Goal: Check status: Check status

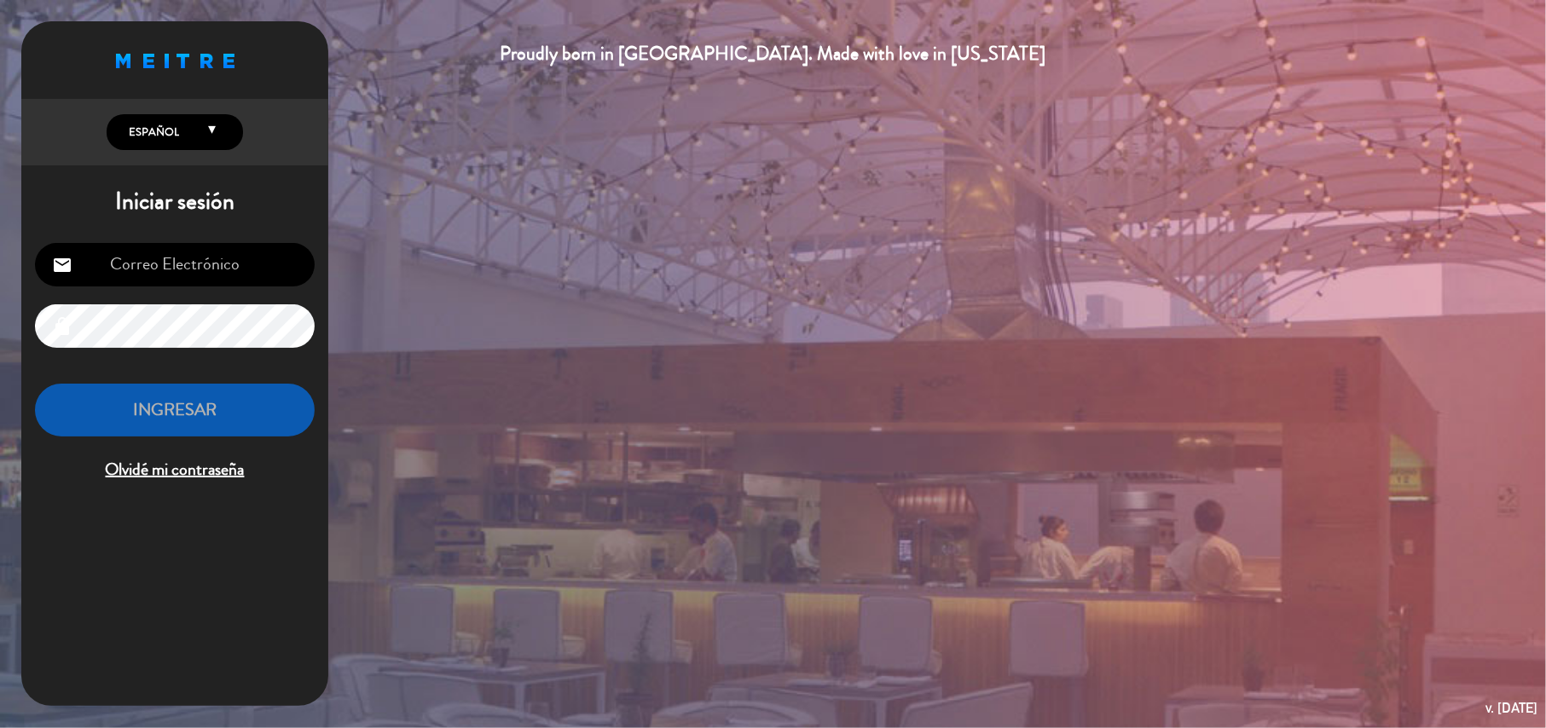
type input "[EMAIL_ADDRESS][DOMAIN_NAME]"
drag, startPoint x: 130, startPoint y: 414, endPoint x: 857, endPoint y: 326, distance: 731.8
click at [136, 411] on button "INGRESAR" at bounding box center [175, 411] width 280 height 54
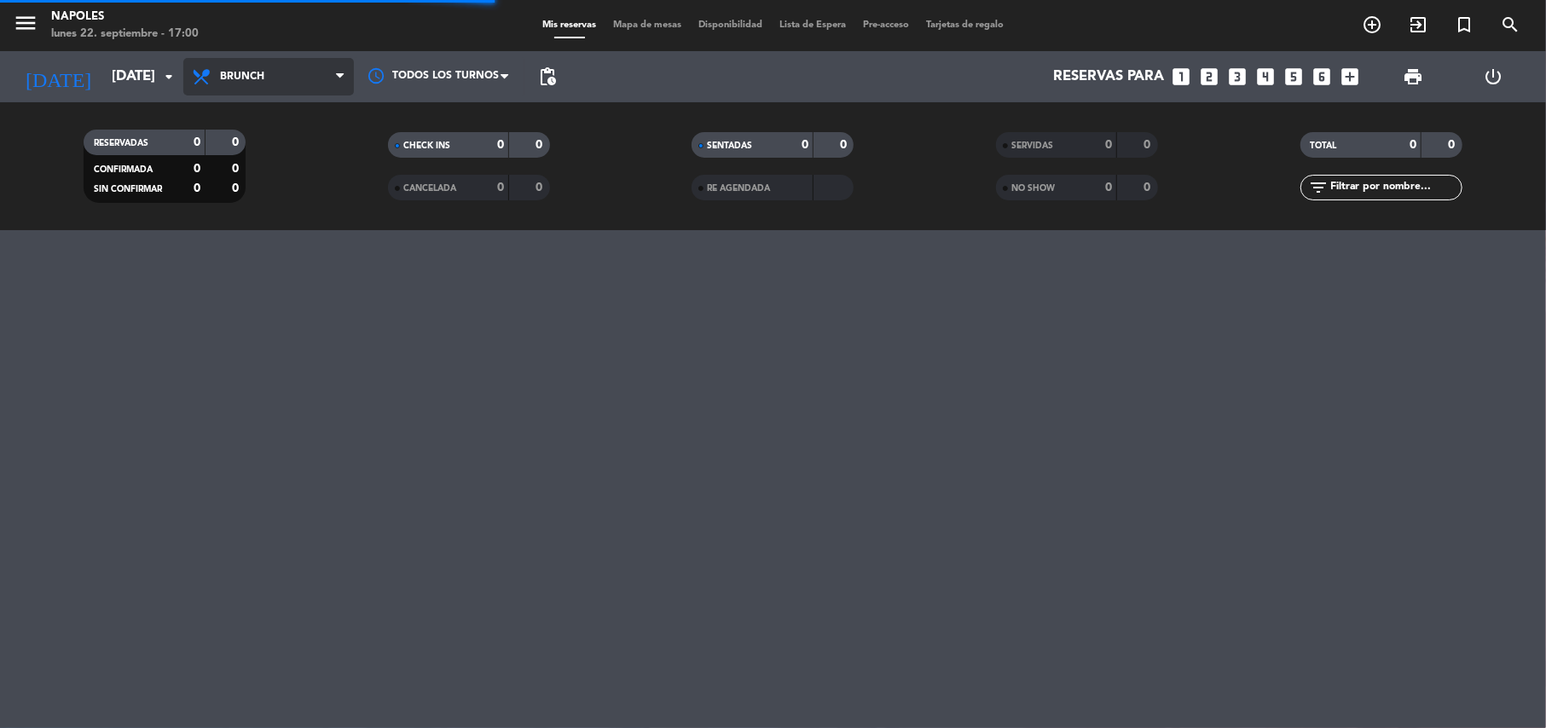
drag, startPoint x: 346, startPoint y: 73, endPoint x: 336, endPoint y: 83, distance: 13.9
click at [348, 73] on span at bounding box center [344, 77] width 17 height 16
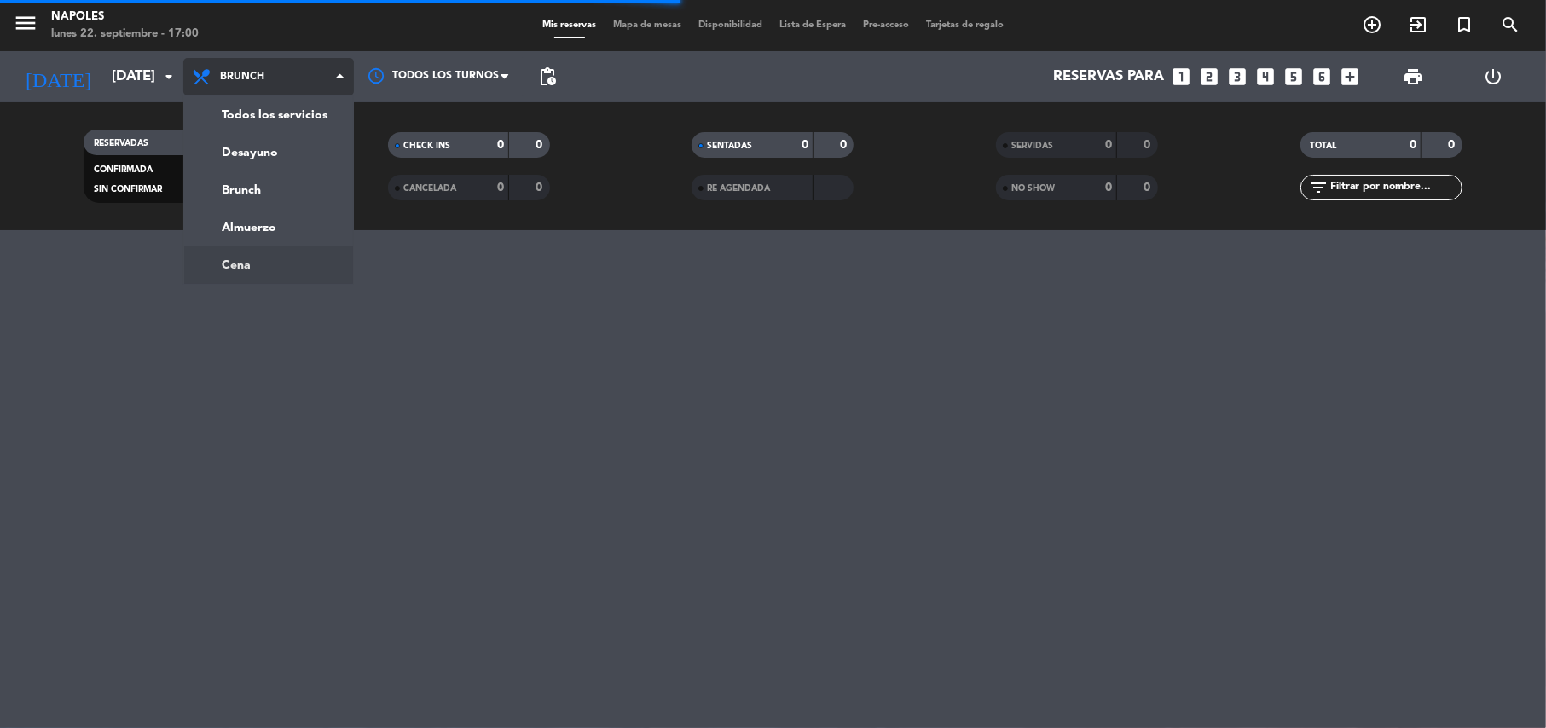
click at [281, 258] on div "menu Napoles [DATE] 22. septiembre - 17:00 Mis reservas Mapa de mesas Disponibi…" at bounding box center [773, 364] width 1546 height 728
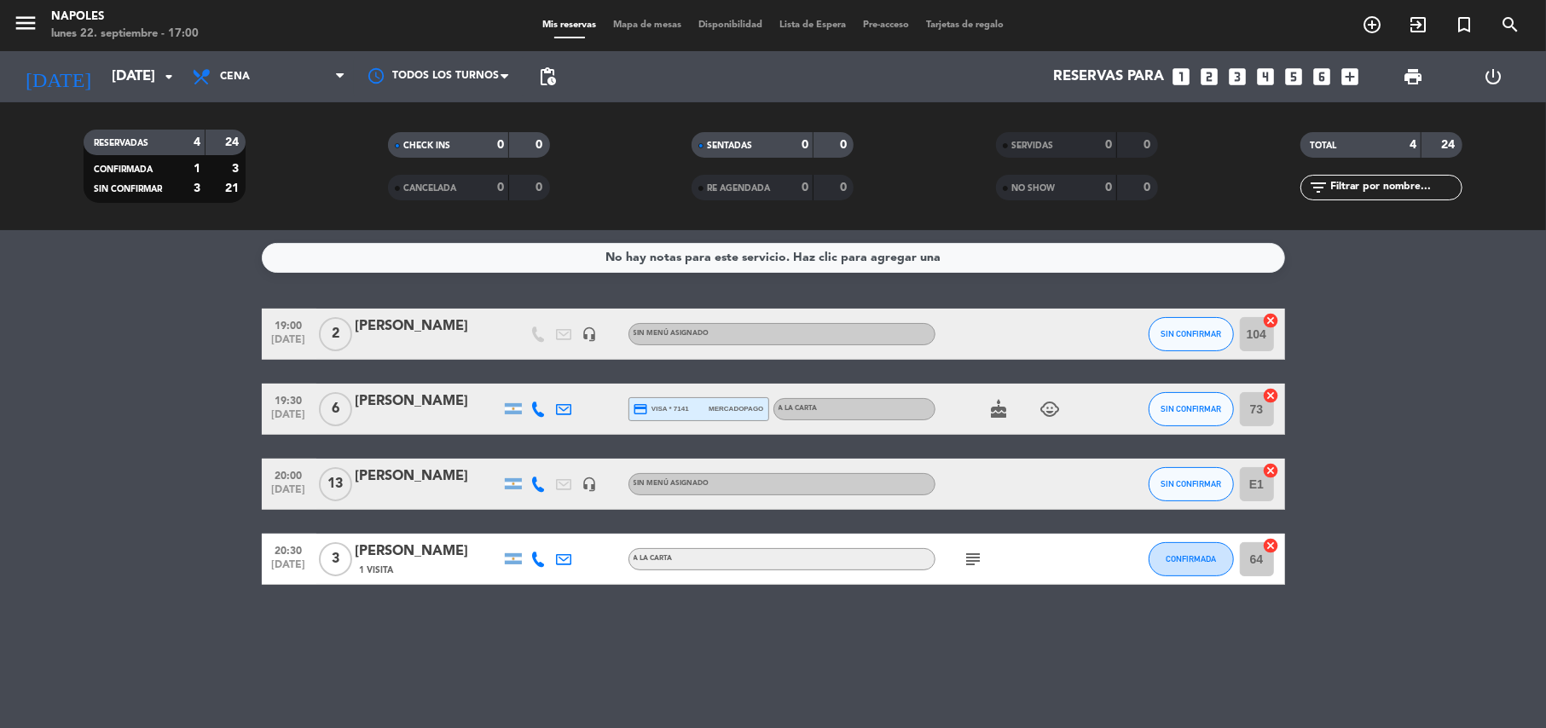
drag, startPoint x: 150, startPoint y: 472, endPoint x: 8, endPoint y: 460, distance: 142.9
click at [0, 471] on bookings-row "19:00 [DATE] 2 [PERSON_NAME] headset_mic Sin menú asignado SIN CONFIRMAR 104 ca…" at bounding box center [773, 447] width 1546 height 276
click at [103, 82] on input "[DATE]" at bounding box center [195, 77] width 184 height 33
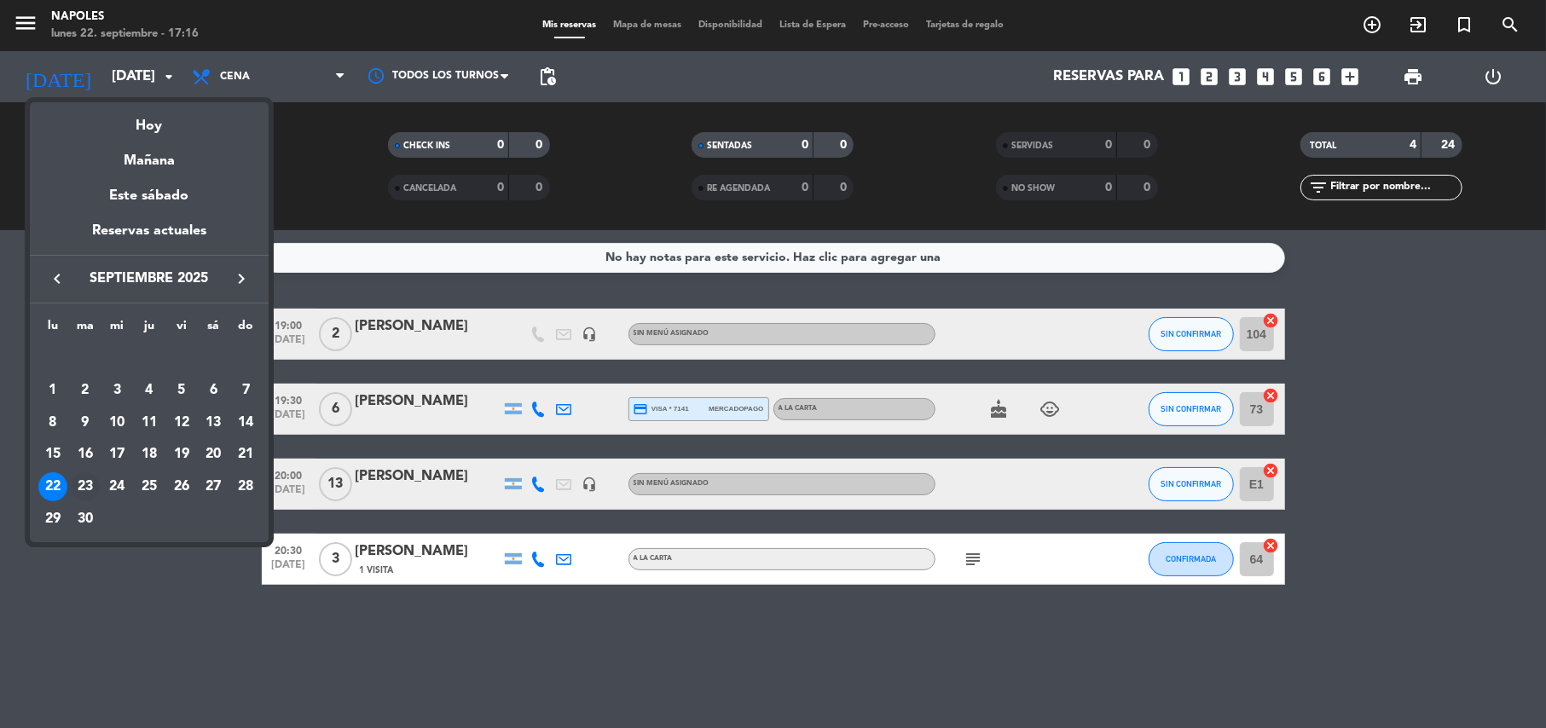
click at [79, 485] on div "23" at bounding box center [85, 486] width 29 height 29
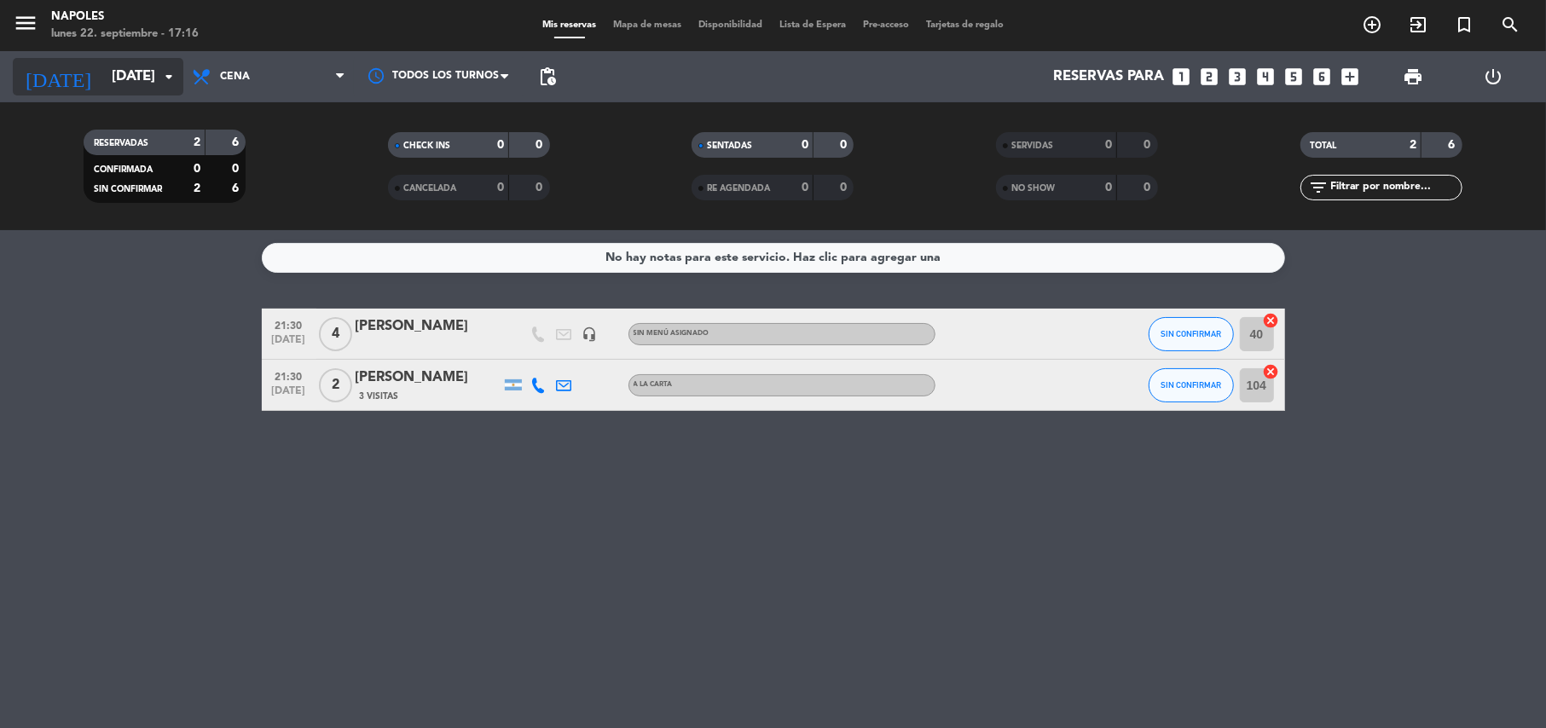
click at [152, 85] on input "[DATE]" at bounding box center [195, 77] width 184 height 33
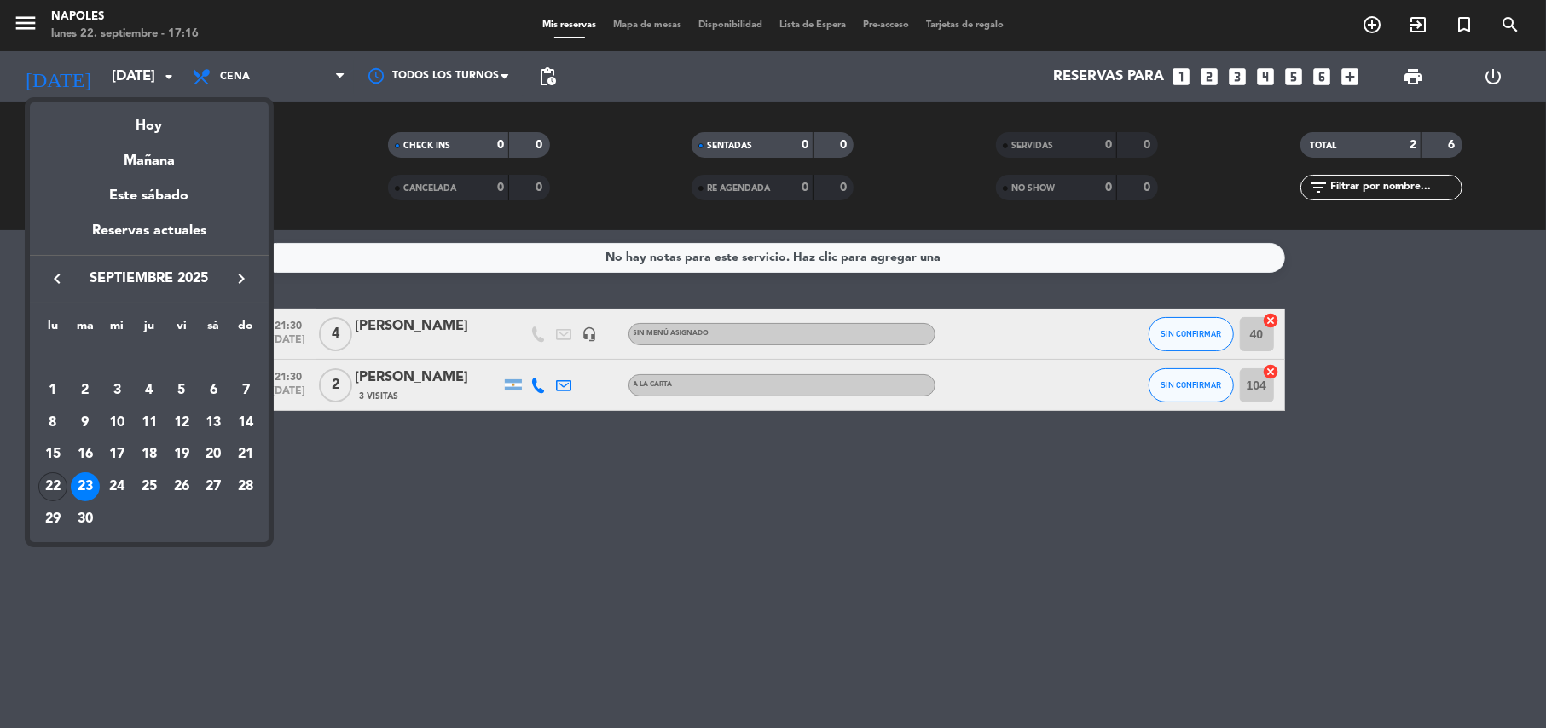
click at [55, 499] on div "22" at bounding box center [52, 486] width 29 height 29
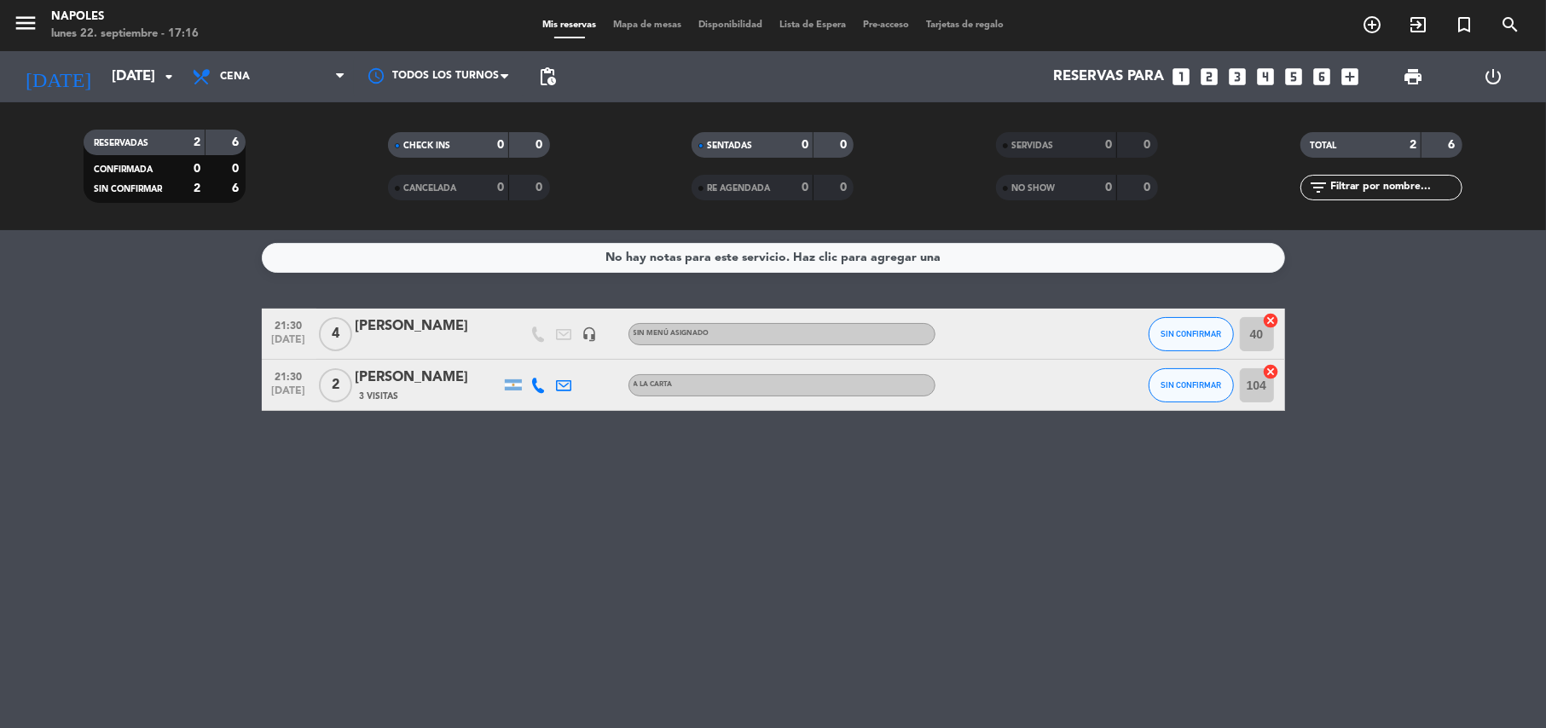
type input "[DATE]"
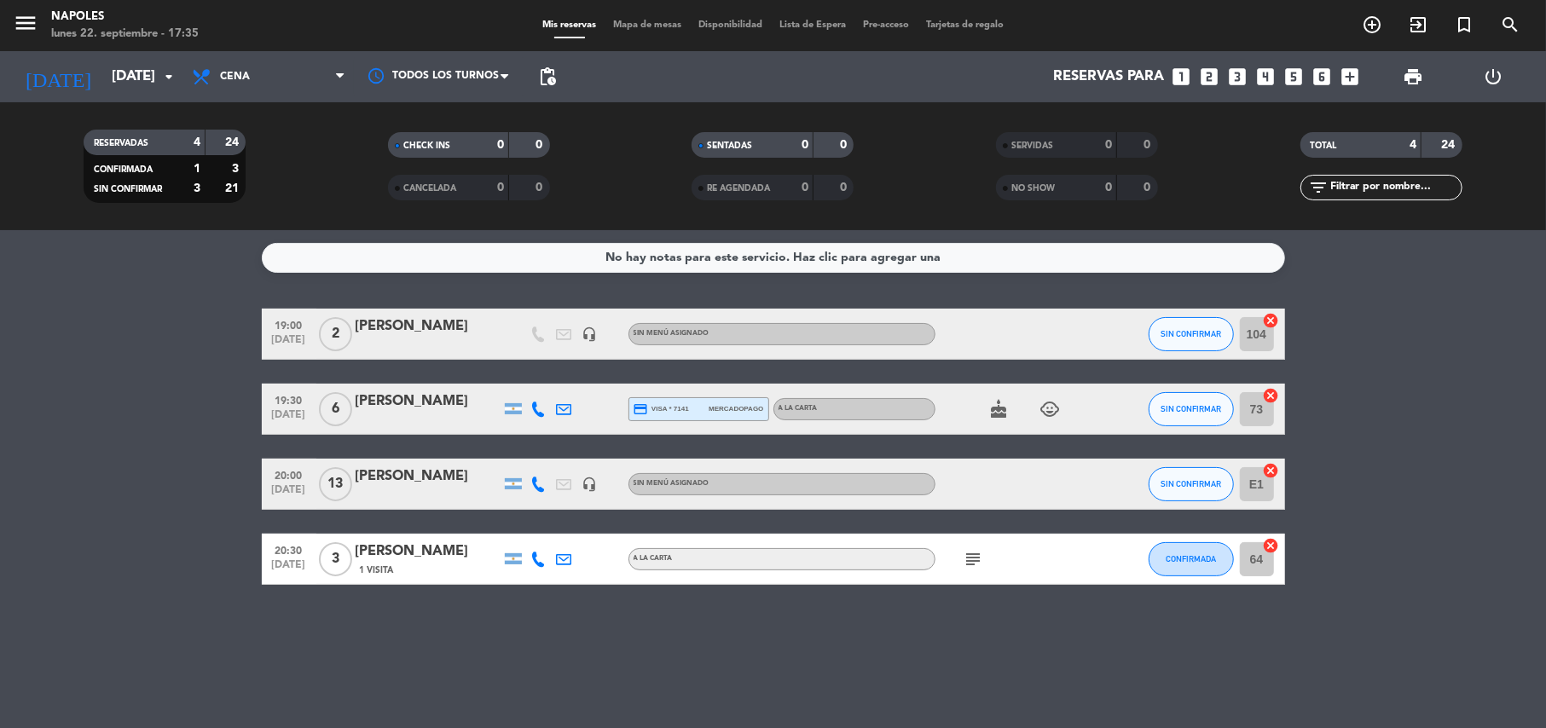
click at [99, 444] on bookings-row "19:00 [DATE] 2 [PERSON_NAME] headset_mic Sin menú asignado SIN CONFIRMAR 104 ca…" at bounding box center [773, 447] width 1546 height 276
click at [148, 407] on bookings-row "19:00 [DATE] 2 [PERSON_NAME] headset_mic Sin menú asignado SIN CONFIRMAR 104 ca…" at bounding box center [773, 447] width 1546 height 276
